Goal: Task Accomplishment & Management: Use online tool/utility

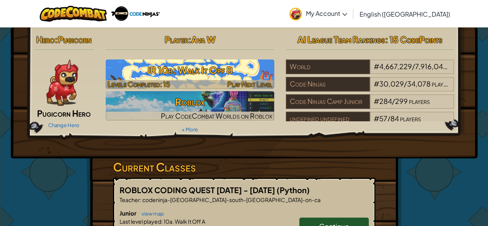
click at [211, 72] on h3 "JR 10b: Walk It Off B" at bounding box center [190, 69] width 169 height 17
